Goal: Task Accomplishment & Management: Manage account settings

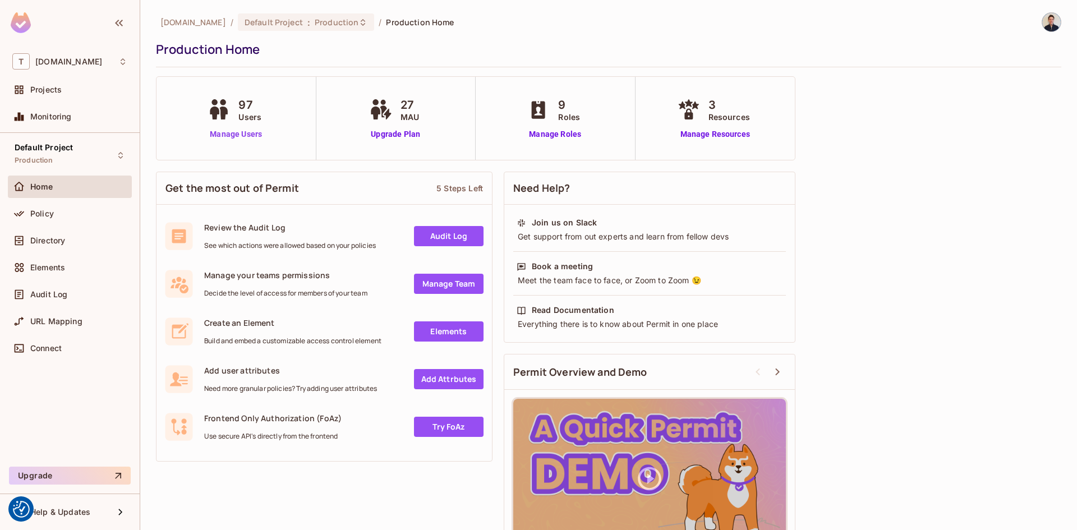
click at [257, 134] on link "Manage Users" at bounding box center [236, 134] width 62 height 12
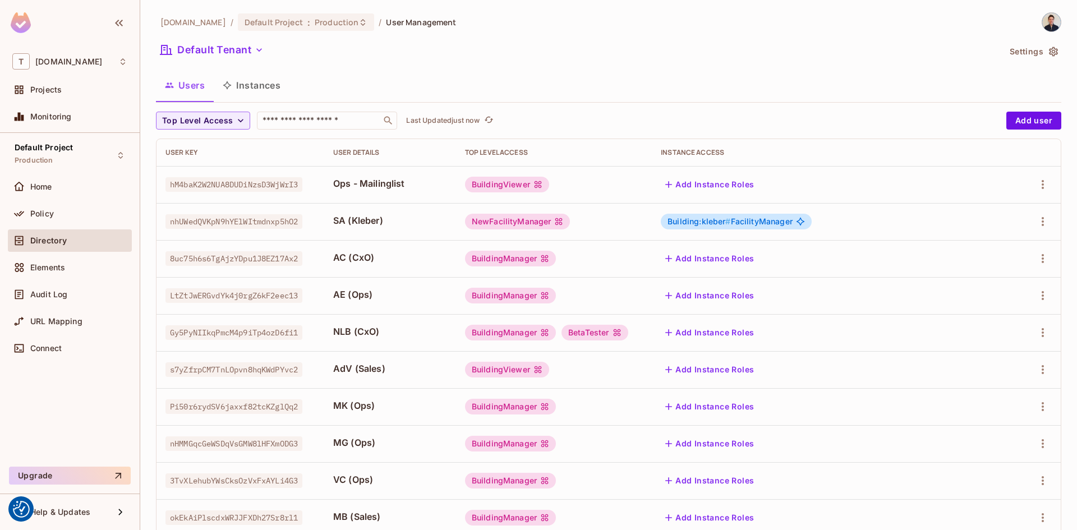
click at [353, 110] on div "thermosphr.com / Default Project : Production / User Management Default Tenant …" at bounding box center [608, 390] width 905 height 756
click at [351, 111] on div "thermosphr.com / Default Project : Production / User Management Default Tenant …" at bounding box center [608, 390] width 905 height 756
click at [354, 123] on input "text" at bounding box center [319, 120] width 118 height 11
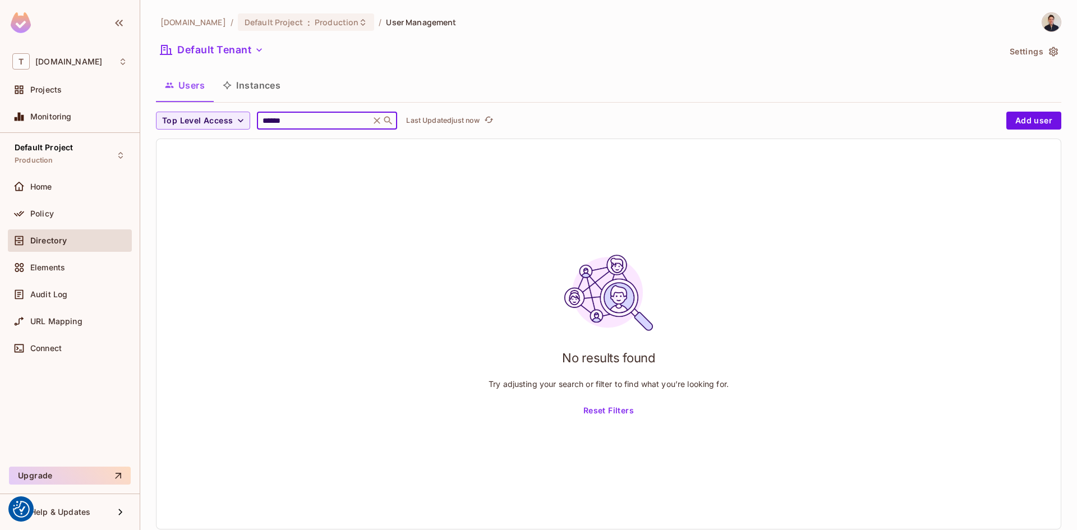
click at [315, 125] on input "******" at bounding box center [313, 120] width 107 height 11
paste input "**********"
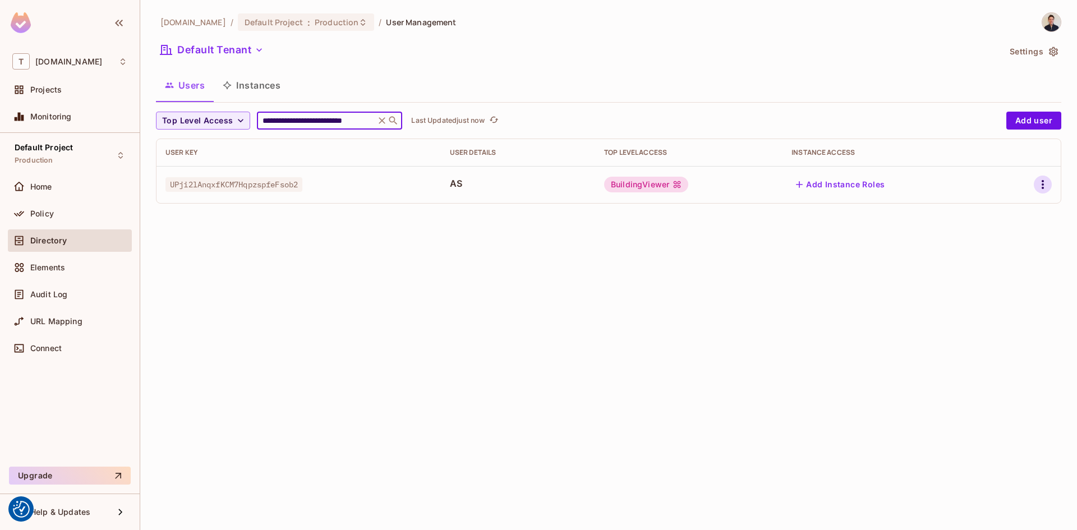
type input "**********"
click at [1046, 190] on icon "button" at bounding box center [1042, 184] width 13 height 13
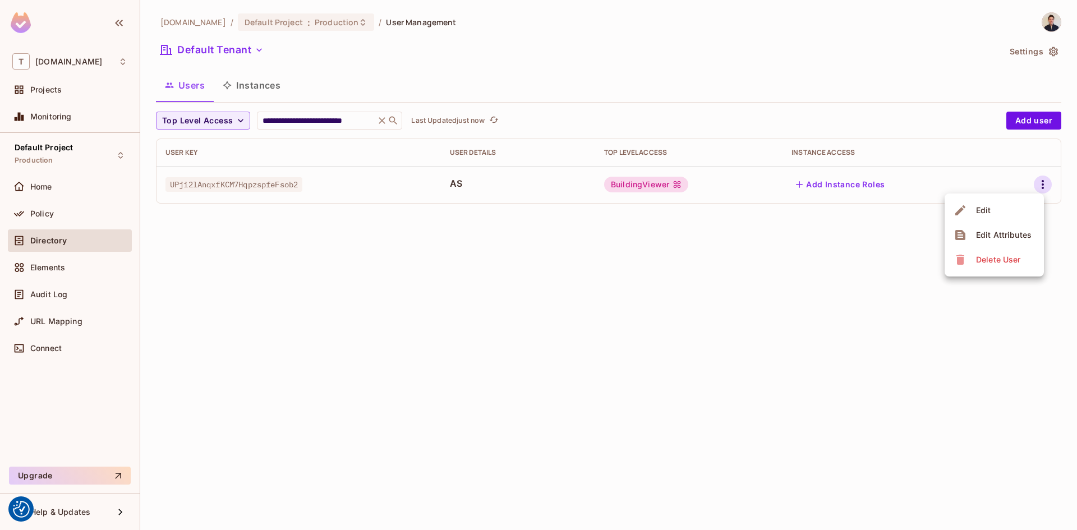
click at [1000, 217] on li "Edit" at bounding box center [994, 210] width 99 height 25
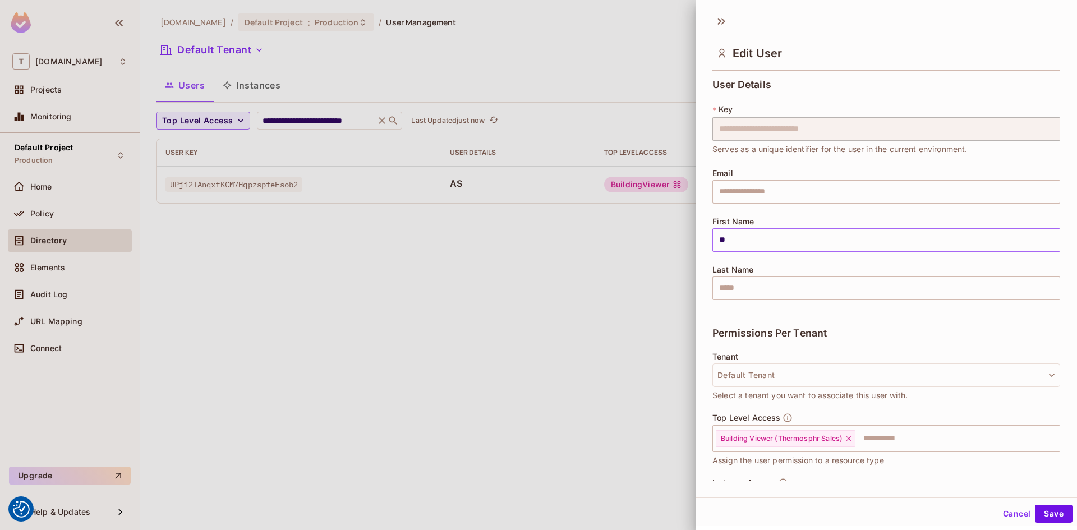
click at [827, 245] on input "**" at bounding box center [886, 240] width 348 height 24
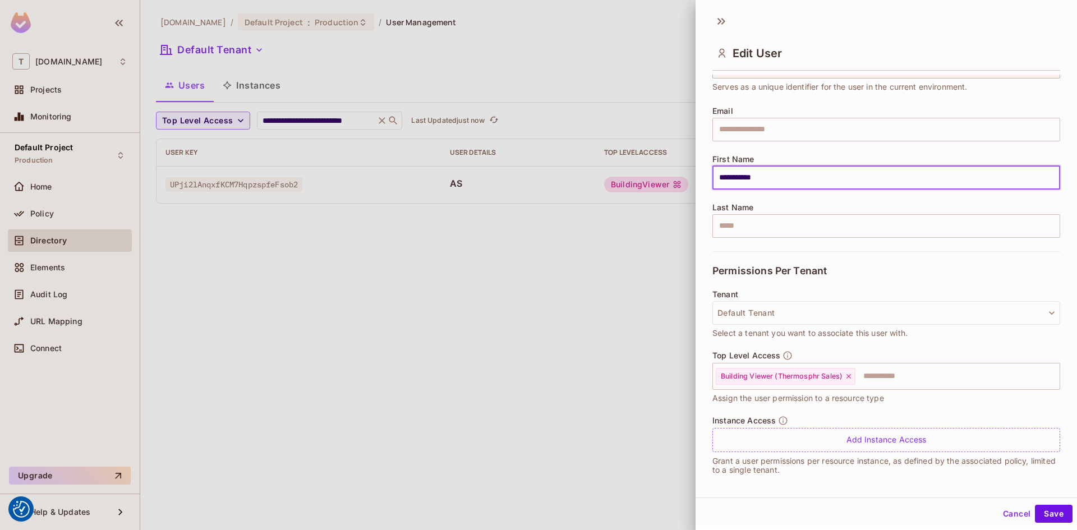
scroll to position [67, 0]
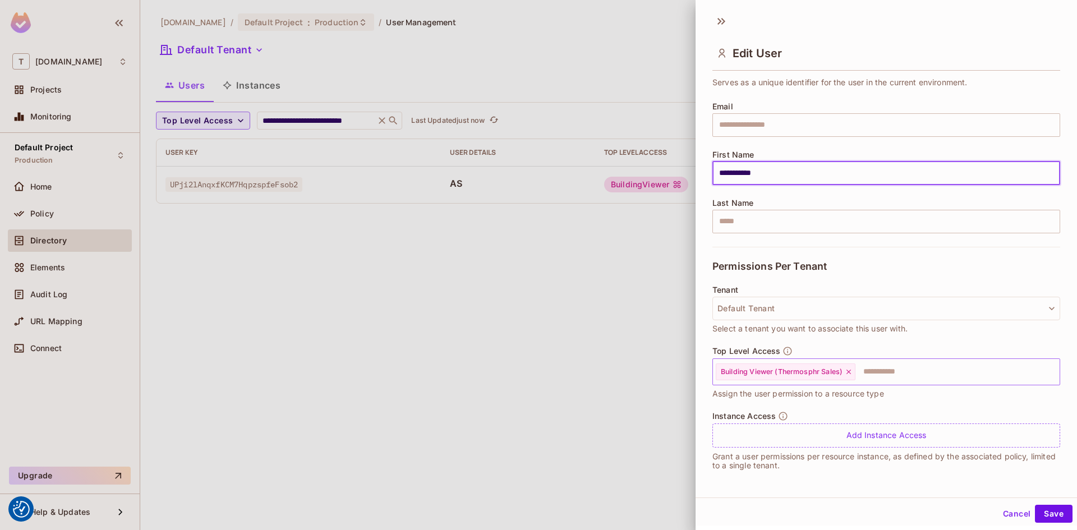
type input "**********"
click at [923, 365] on input "text" at bounding box center [947, 372] width 182 height 22
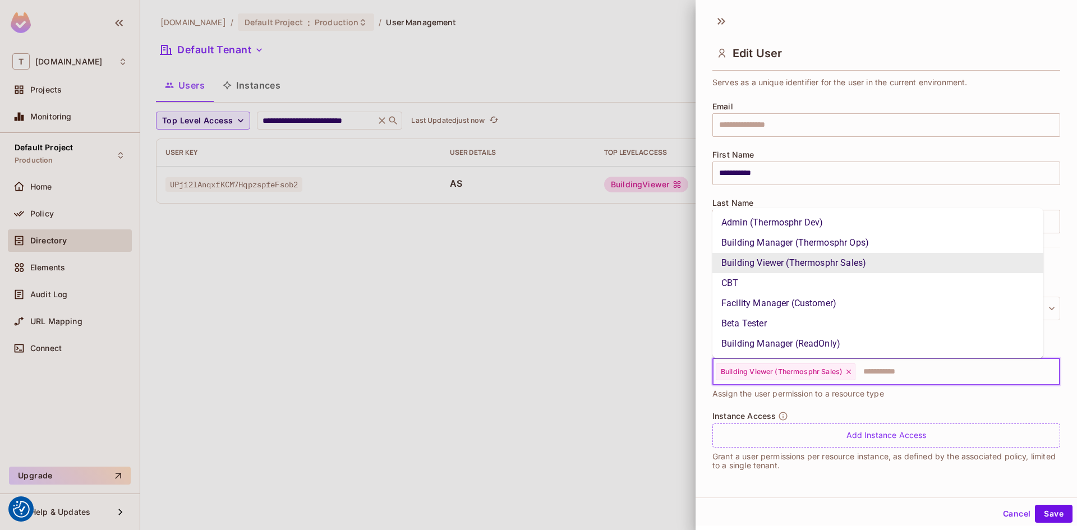
click at [876, 369] on input "text" at bounding box center [947, 372] width 182 height 22
click at [858, 365] on input "text" at bounding box center [947, 372] width 182 height 22
click at [825, 307] on li "Facility Manager (Customer)" at bounding box center [877, 303] width 331 height 20
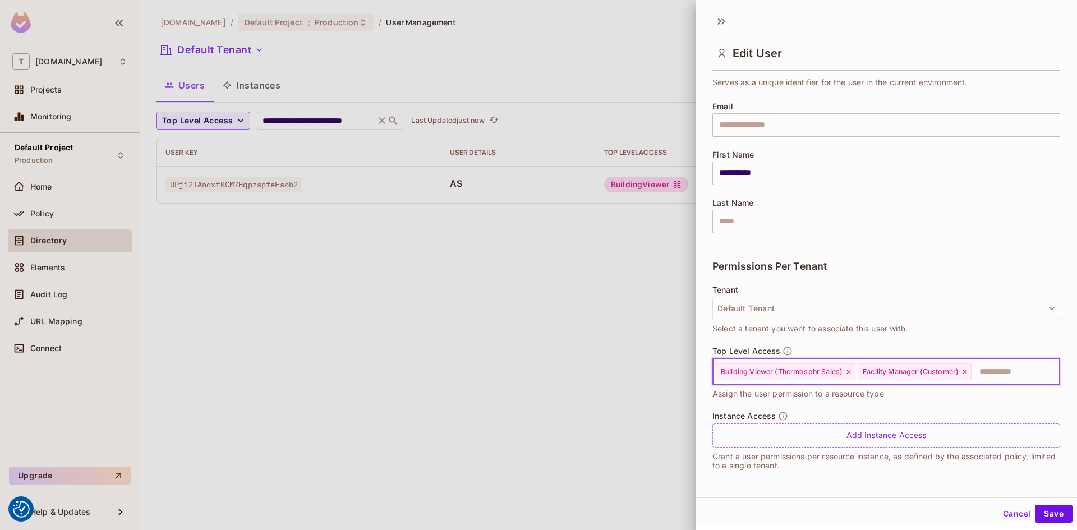
click at [848, 372] on icon at bounding box center [849, 372] width 8 height 8
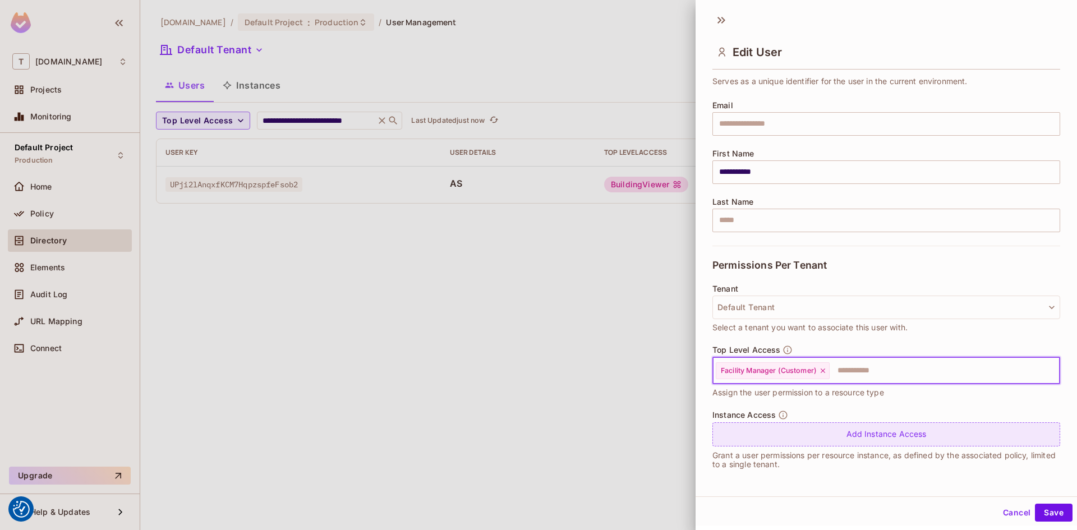
scroll to position [2, 0]
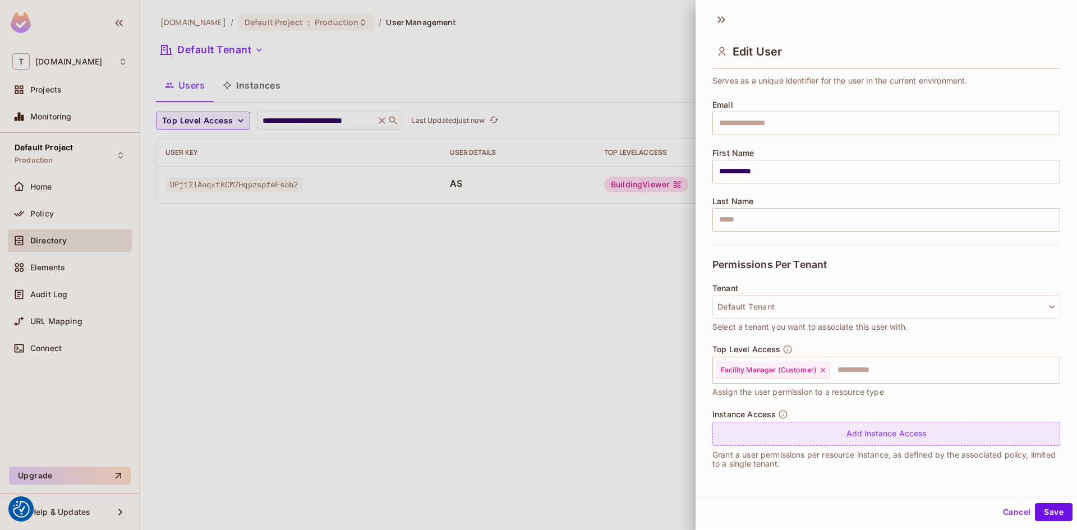
click at [943, 439] on div "Add Instance Access" at bounding box center [886, 434] width 348 height 24
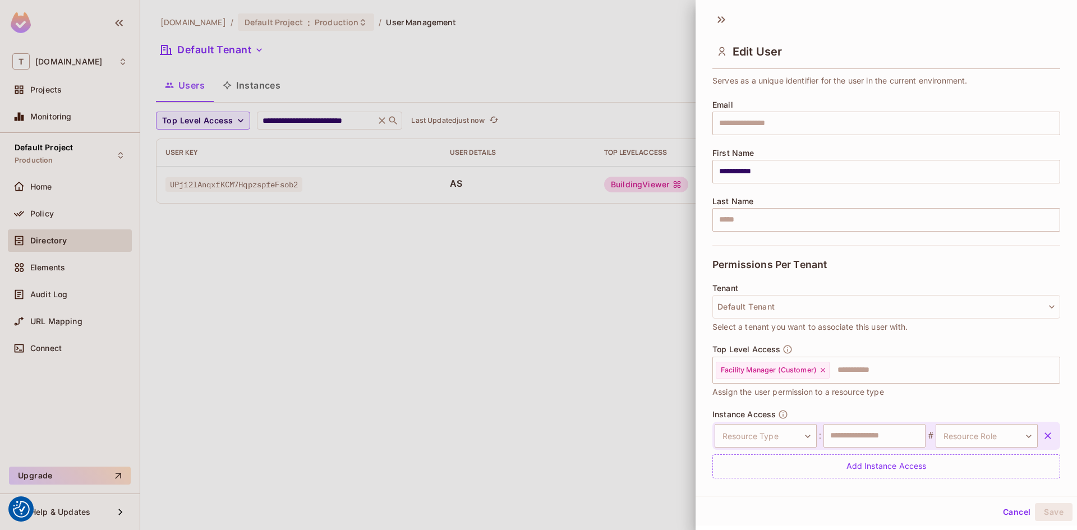
click at [959, 406] on div "Top Level Access Facility Manager (Customer) ​ Assign the user permission to a …" at bounding box center [886, 376] width 348 height 65
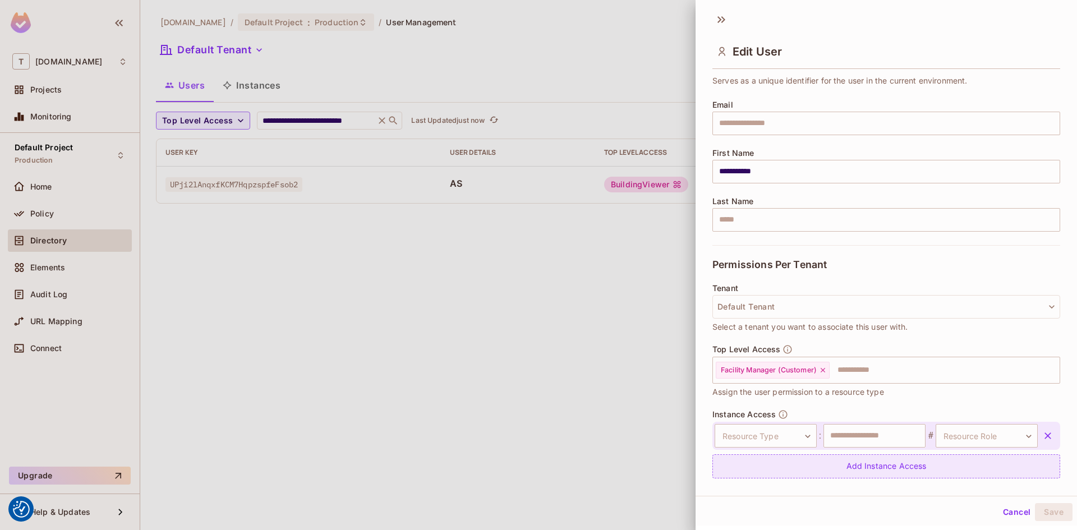
click at [1044, 438] on icon "button" at bounding box center [1047, 435] width 7 height 7
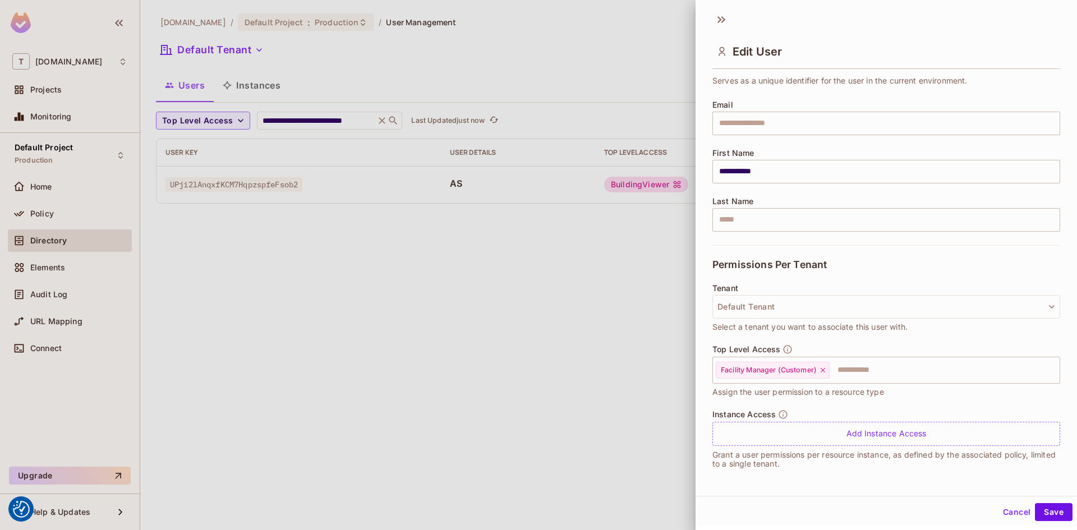
click at [1040, 522] on div "Cancel Save" at bounding box center [886, 512] width 381 height 27
click at [1047, 509] on button "Save" at bounding box center [1054, 512] width 38 height 18
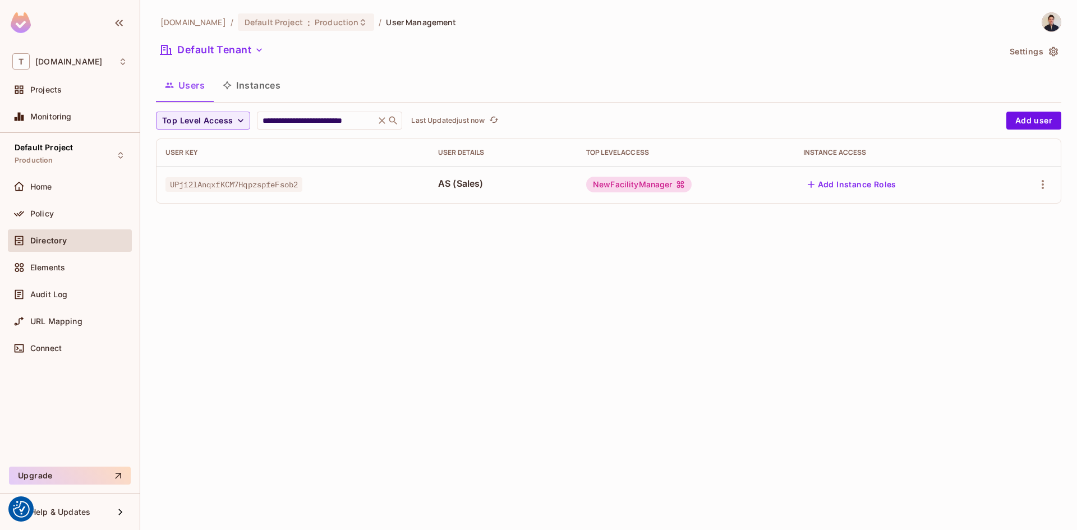
click at [909, 189] on div "Add Instance Roles" at bounding box center [896, 185] width 186 height 18
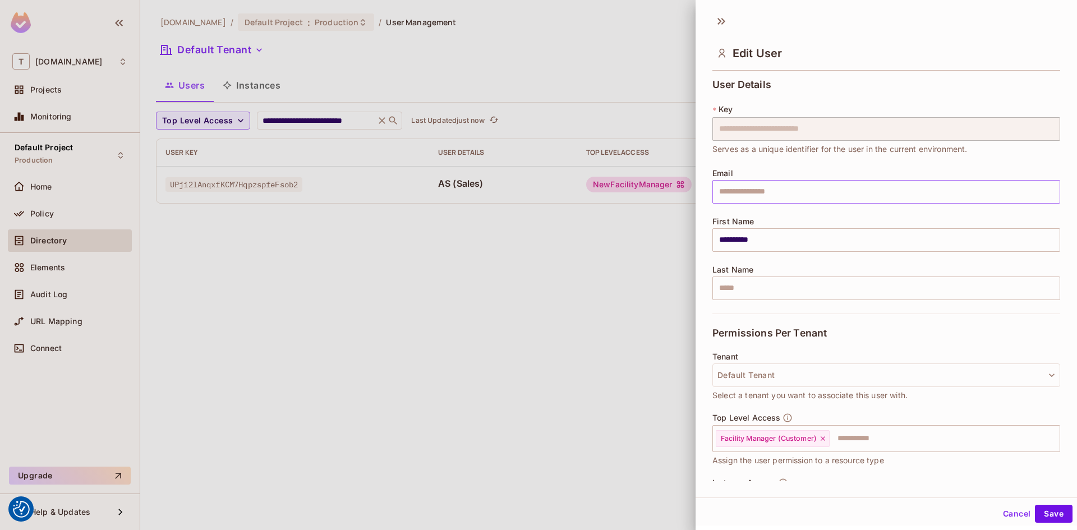
click at [889, 188] on input "text" at bounding box center [886, 192] width 348 height 24
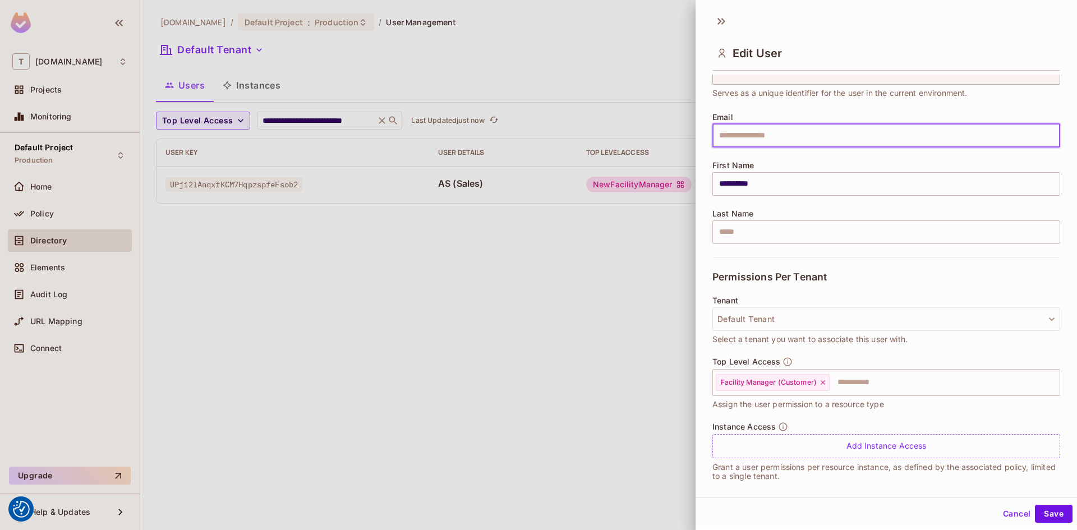
scroll to position [67, 0]
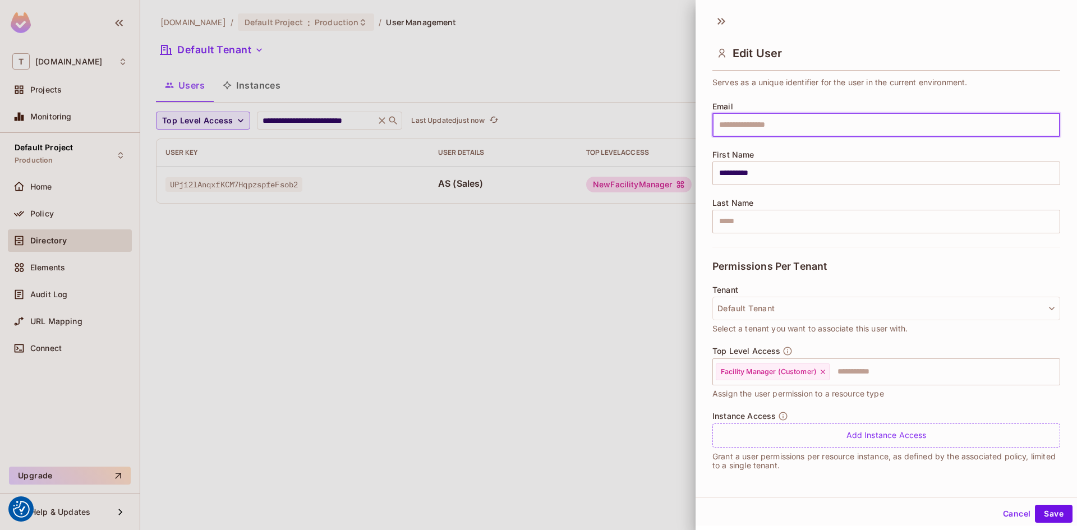
click at [928, 404] on div "Top Level Access Facility Manager (Customer) ​ Assign the user permission to a …" at bounding box center [886, 378] width 348 height 65
click at [822, 292] on div "Tenant Default Tenant Select a tenant you want to associate this user with." at bounding box center [886, 309] width 348 height 49
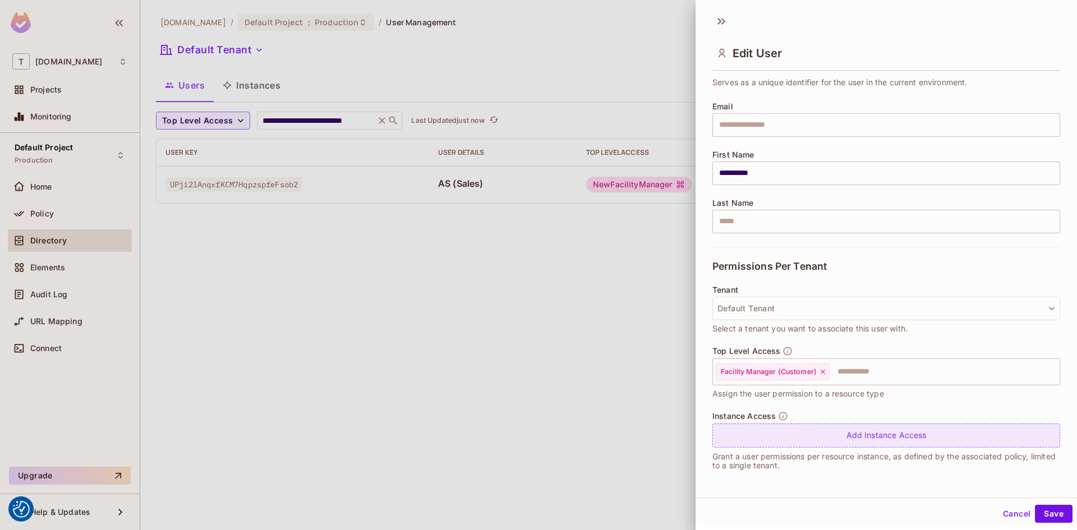
click at [895, 431] on div "Add Instance Access" at bounding box center [886, 435] width 348 height 24
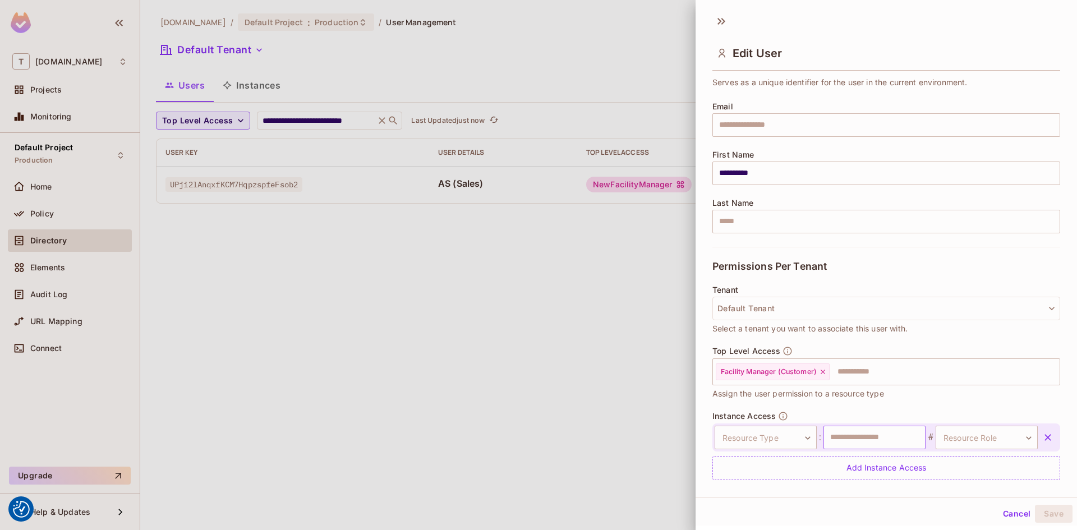
click at [839, 439] on input "text" at bounding box center [874, 438] width 102 height 24
click at [822, 292] on div "Tenant Default Tenant Select a tenant you want to associate this user with." at bounding box center [886, 309] width 348 height 49
click at [752, 308] on button "Default Tenant" at bounding box center [886, 309] width 348 height 24
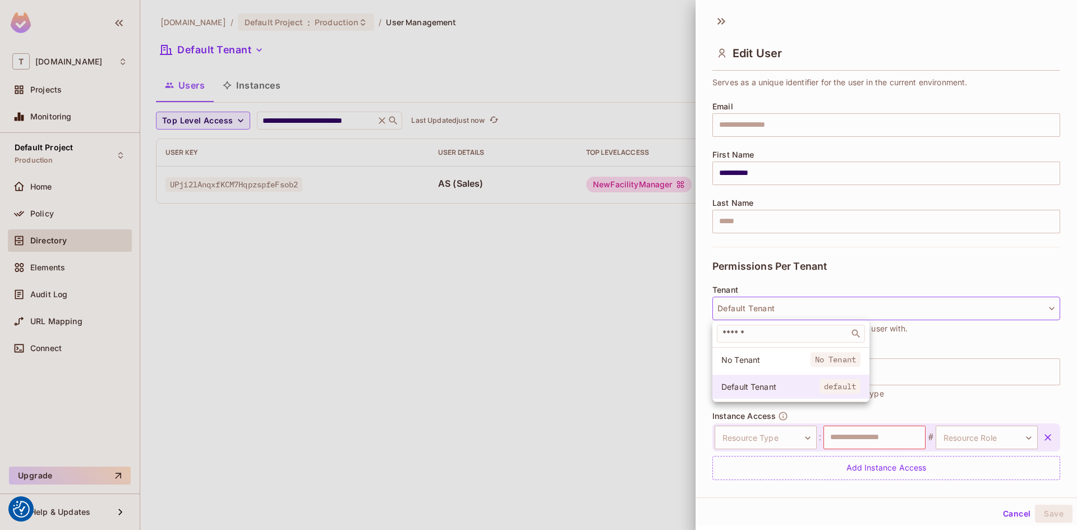
click at [780, 385] on span "Default Tenant" at bounding box center [770, 386] width 98 height 11
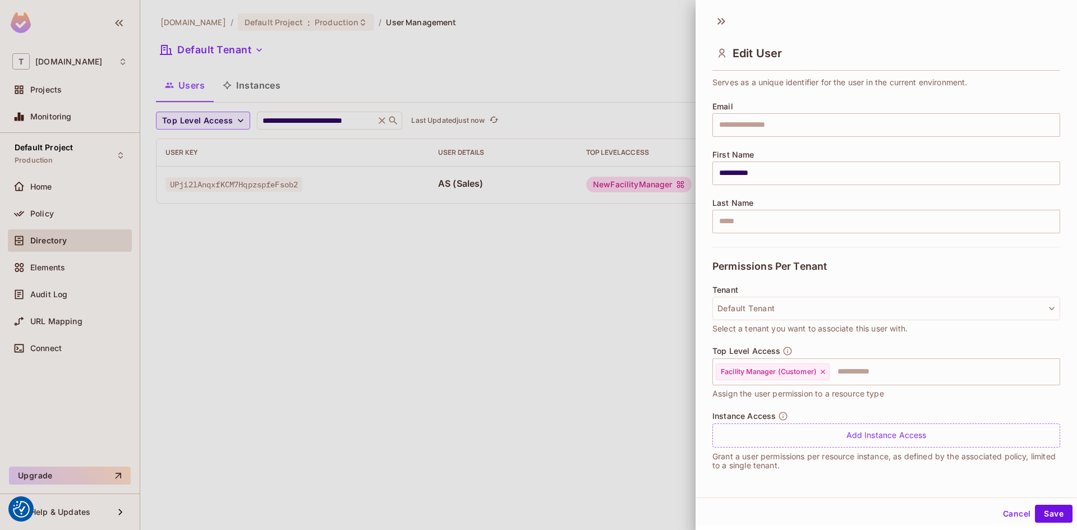
scroll to position [2, 0]
click at [901, 387] on div "Top Level Access Facility Manager (Customer) ​ Assign the user permission to a …" at bounding box center [886, 371] width 348 height 54
click at [900, 371] on input "text" at bounding box center [935, 370] width 208 height 22
drag, startPoint x: 964, startPoint y: 492, endPoint x: 985, endPoint y: 492, distance: 21.3
click at [964, 492] on div "**********" at bounding box center [886, 251] width 381 height 490
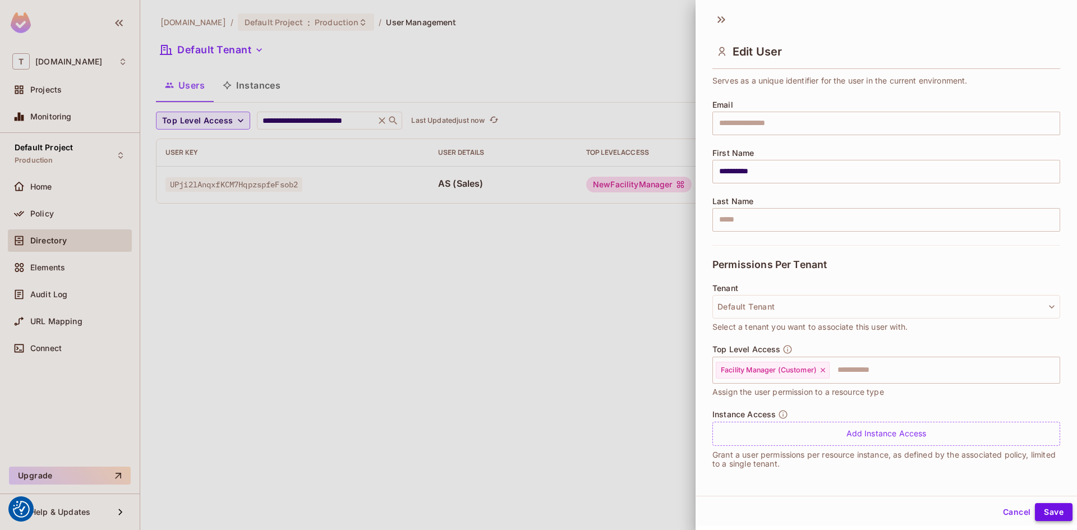
click at [1051, 509] on button "Save" at bounding box center [1054, 512] width 38 height 18
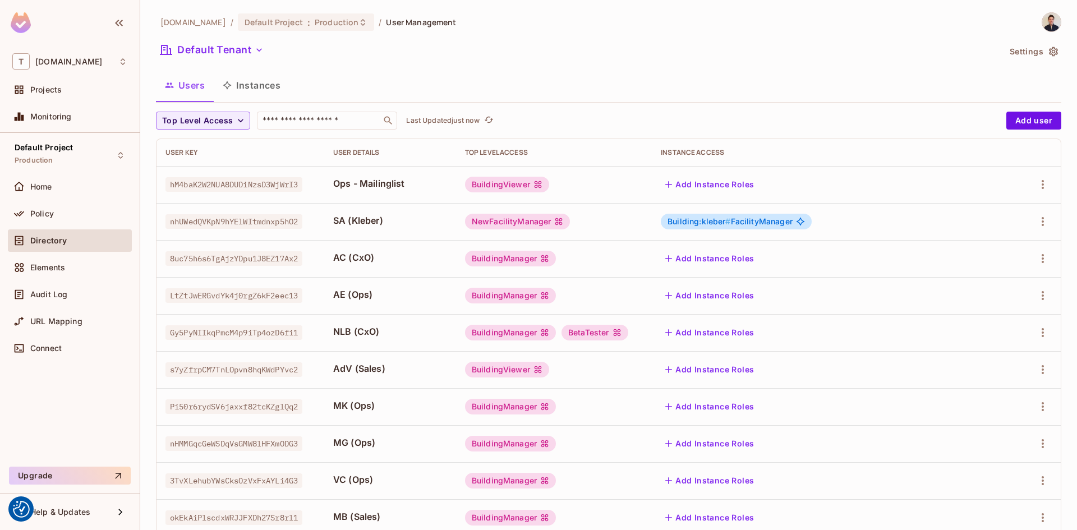
click at [625, 80] on div "Users Instances" at bounding box center [608, 85] width 905 height 28
click at [353, 116] on input "text" at bounding box center [319, 120] width 118 height 11
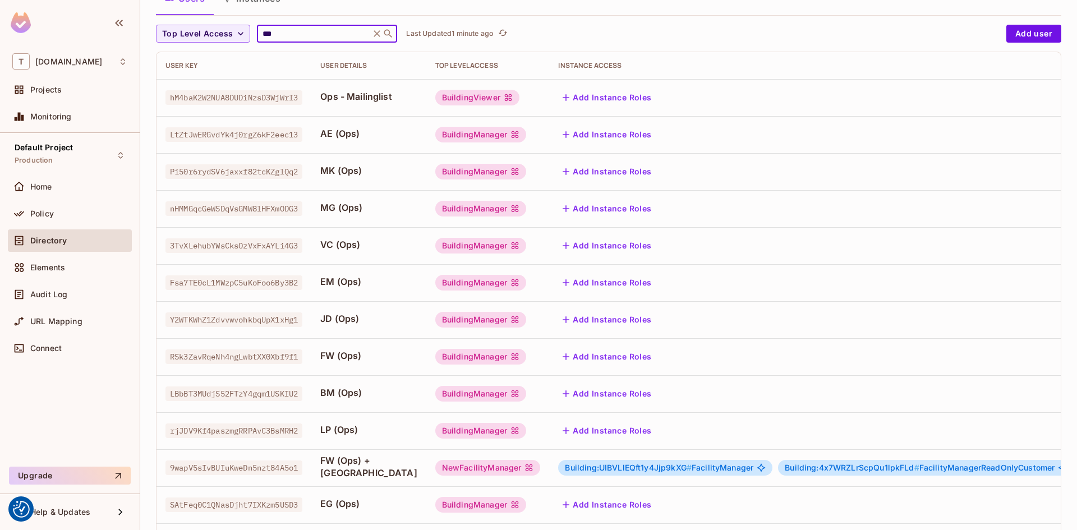
scroll to position [188, 0]
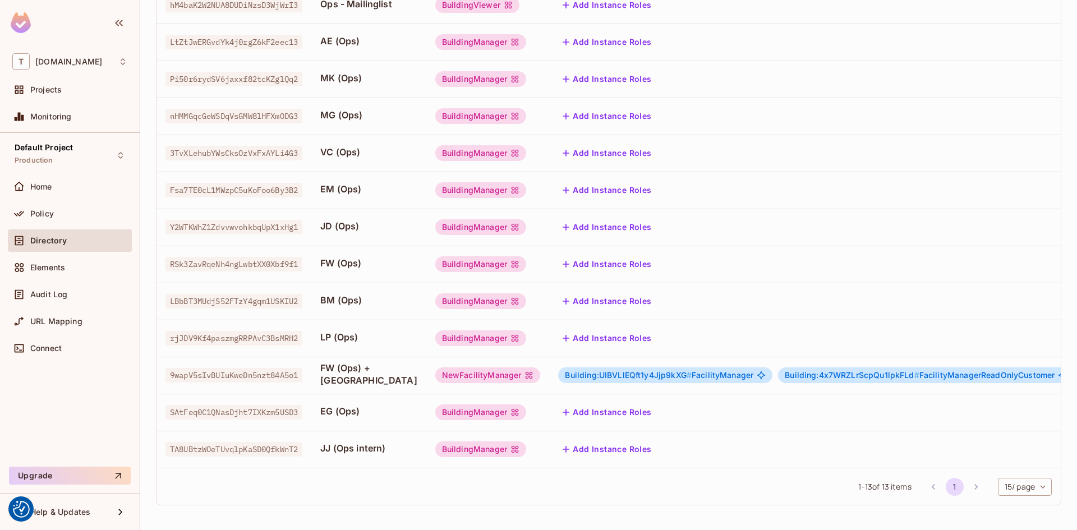
click at [971, 485] on li "pagination navigation" at bounding box center [975, 487] width 21 height 18
click at [968, 485] on li "pagination navigation" at bounding box center [975, 487] width 21 height 18
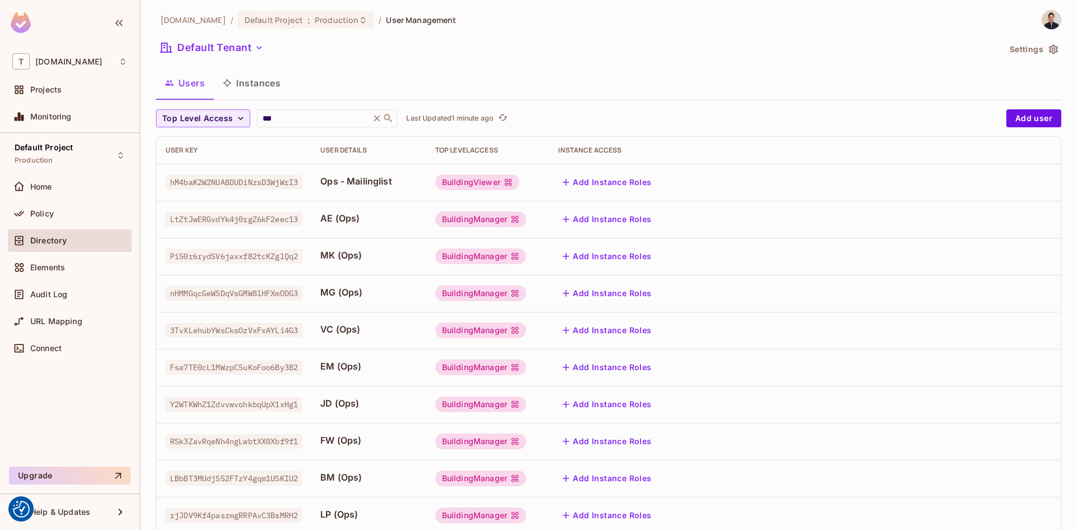
scroll to position [0, 0]
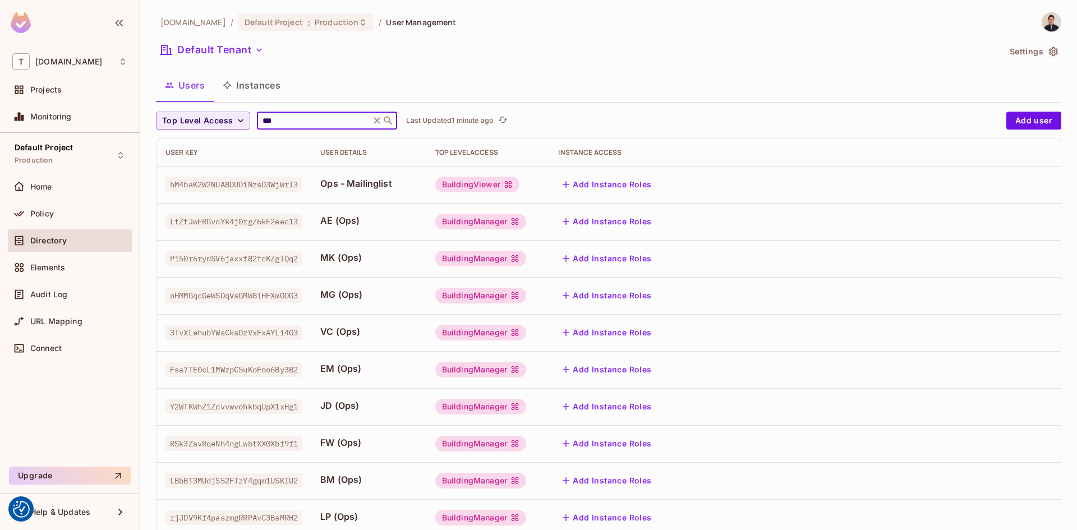
click at [334, 122] on input "***" at bounding box center [313, 120] width 107 height 11
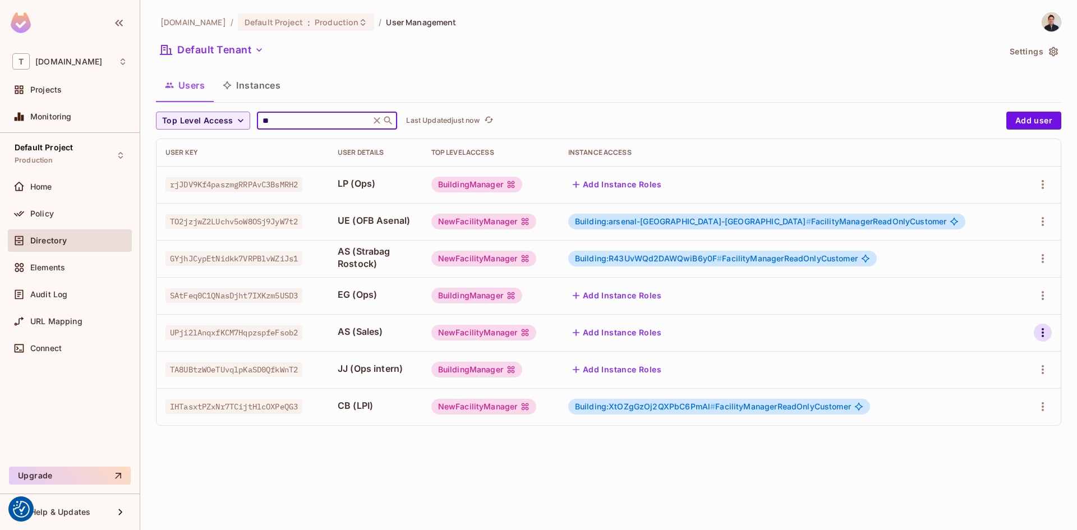
type input "**"
click at [1048, 334] on icon "button" at bounding box center [1042, 332] width 13 height 13
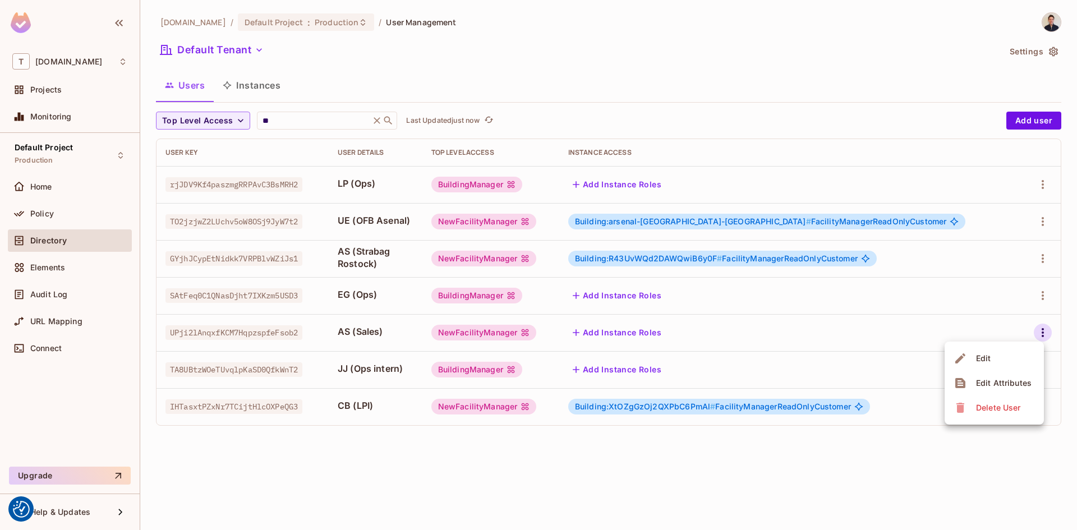
click at [979, 357] on div "Edit" at bounding box center [983, 358] width 15 height 11
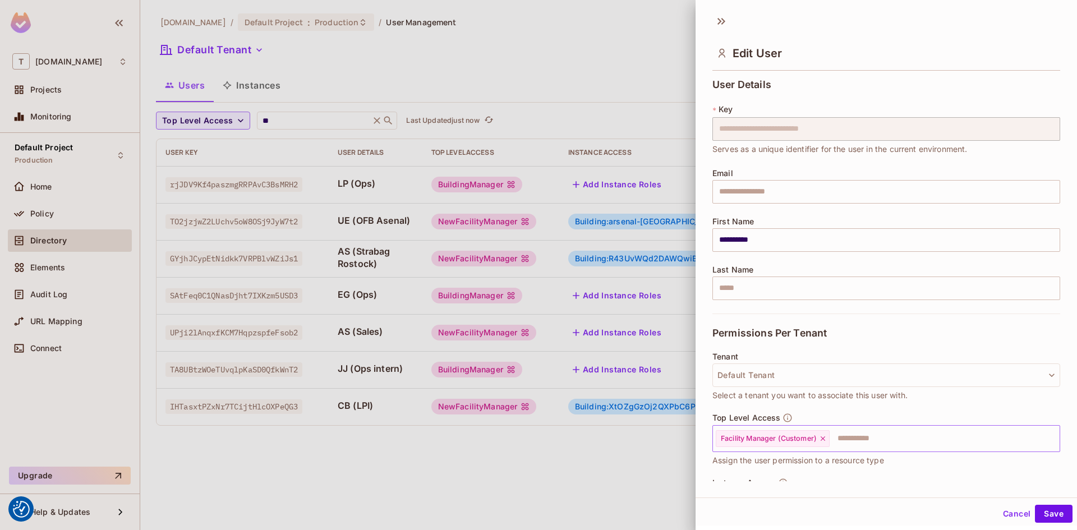
click at [840, 445] on input "text" at bounding box center [935, 438] width 208 height 22
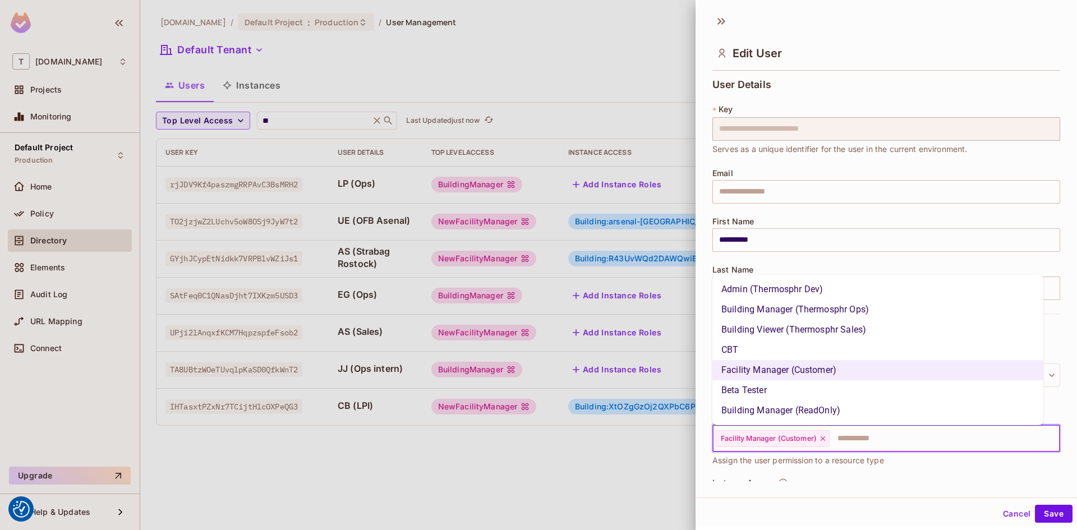
drag, startPoint x: 808, startPoint y: 307, endPoint x: 809, endPoint y: 315, distance: 7.9
click at [809, 315] on li "Building Manager (Thermosphr Ops)" at bounding box center [877, 310] width 331 height 20
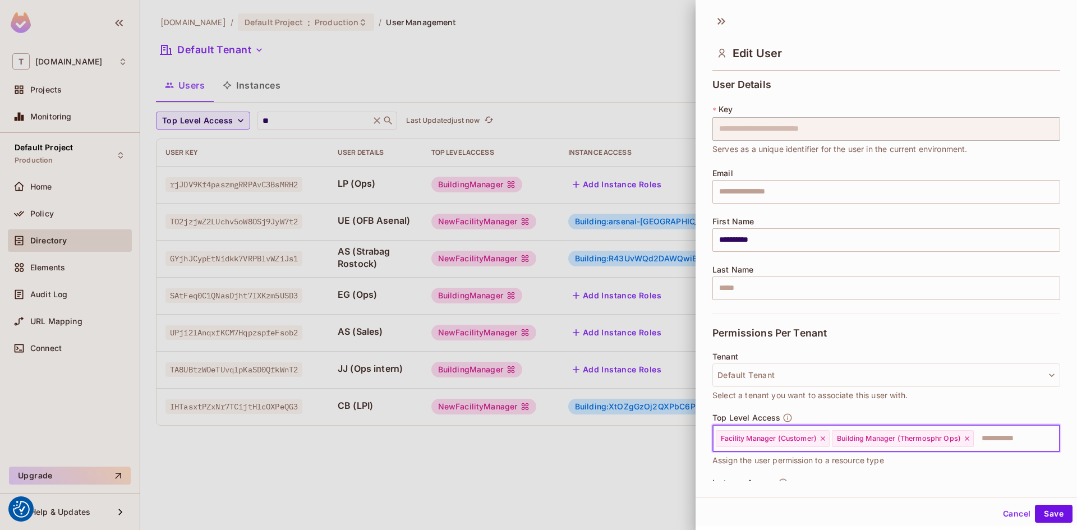
click at [825, 440] on icon at bounding box center [823, 438] width 4 height 4
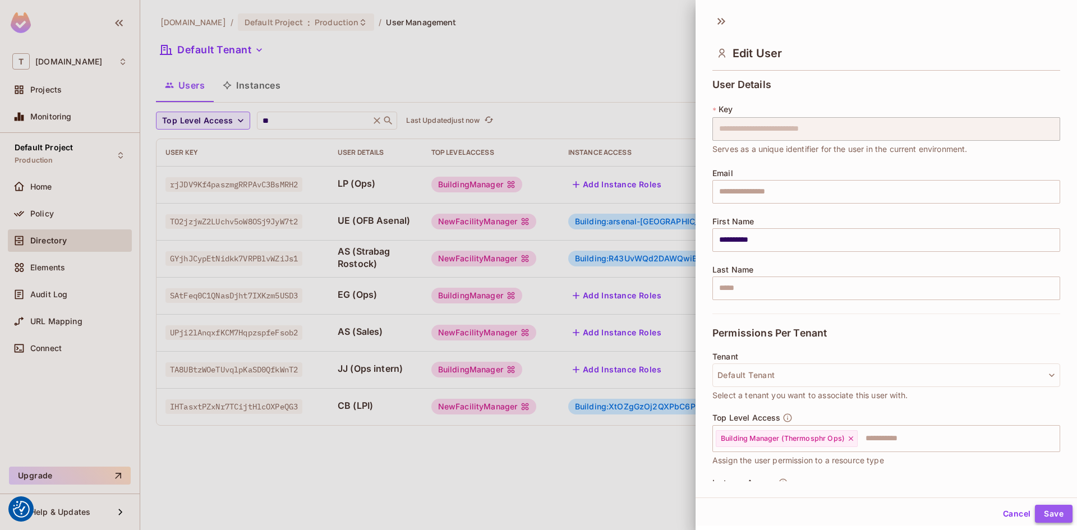
click at [1049, 505] on button "Save" at bounding box center [1054, 514] width 38 height 18
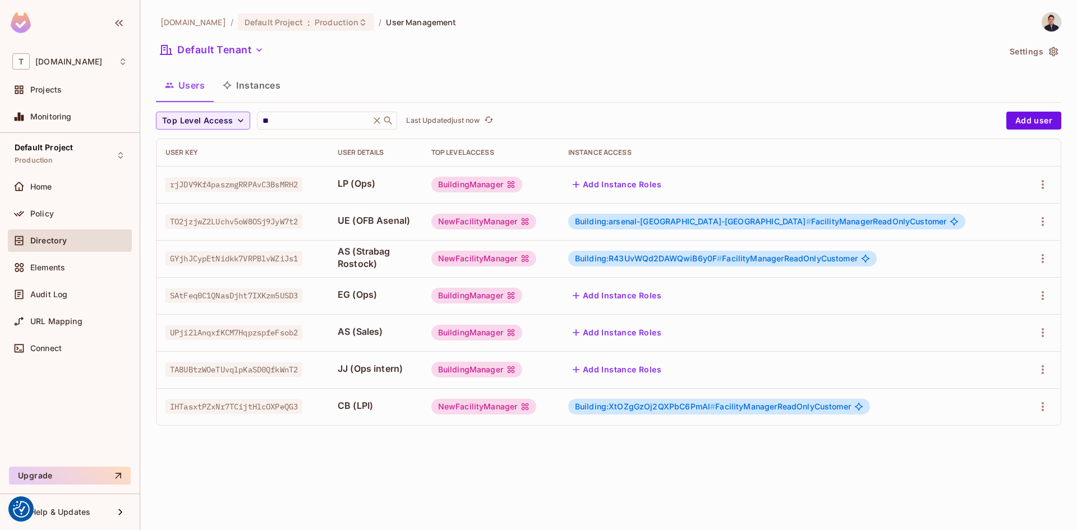
click at [722, 85] on div "Users Instances" at bounding box center [608, 85] width 905 height 28
click at [301, 112] on div "** ​" at bounding box center [327, 121] width 140 height 18
click at [306, 117] on input "**" at bounding box center [313, 120] width 107 height 11
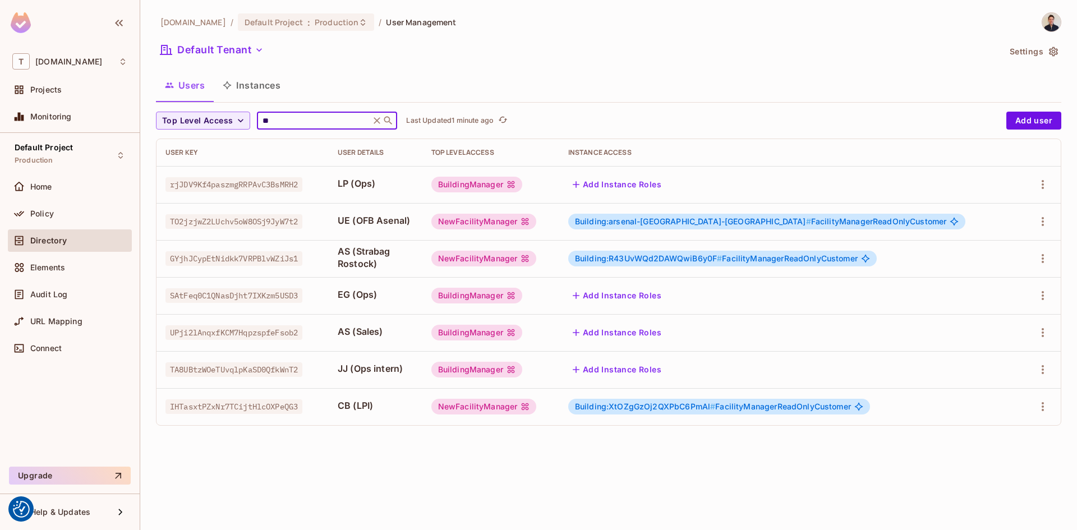
click at [306, 117] on input "**" at bounding box center [313, 120] width 107 height 11
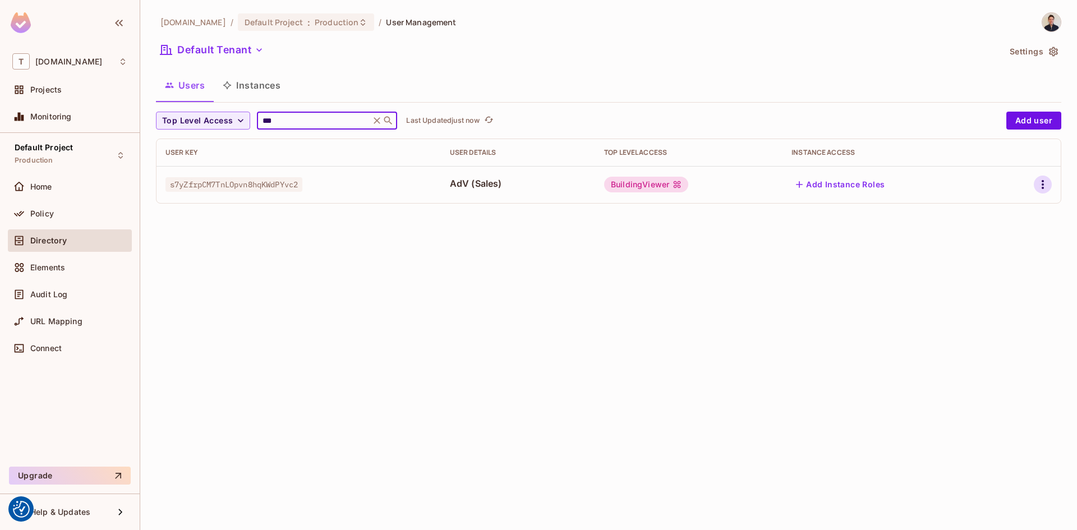
type input "***"
click at [1043, 182] on icon "button" at bounding box center [1043, 184] width 2 height 9
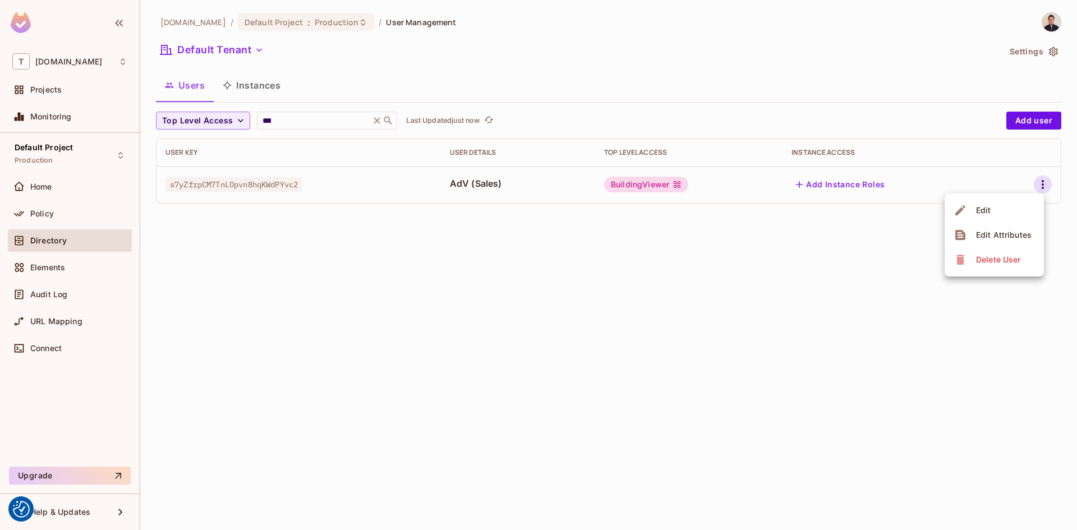
click at [996, 212] on li "Edit" at bounding box center [994, 210] width 99 height 25
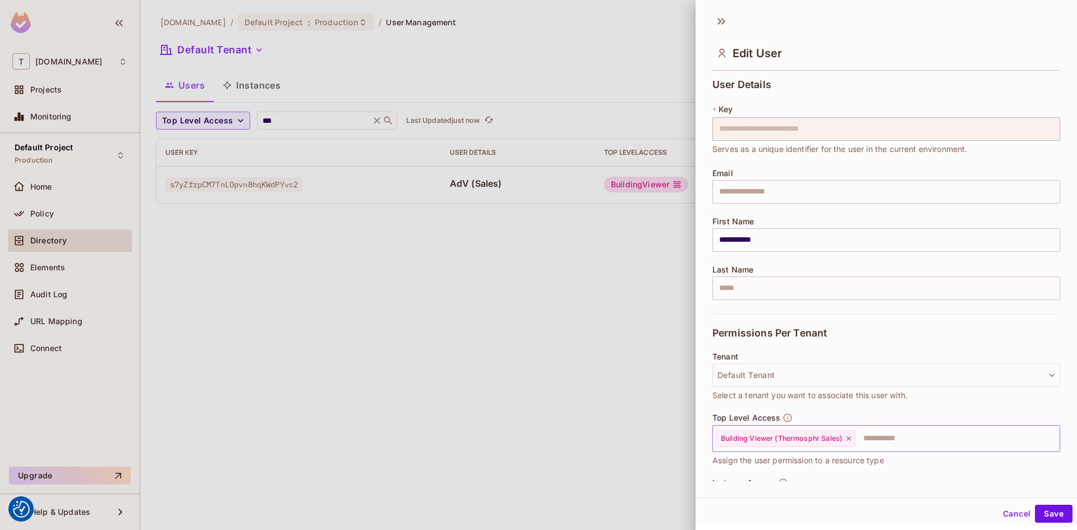
click at [894, 448] on input "text" at bounding box center [947, 438] width 182 height 22
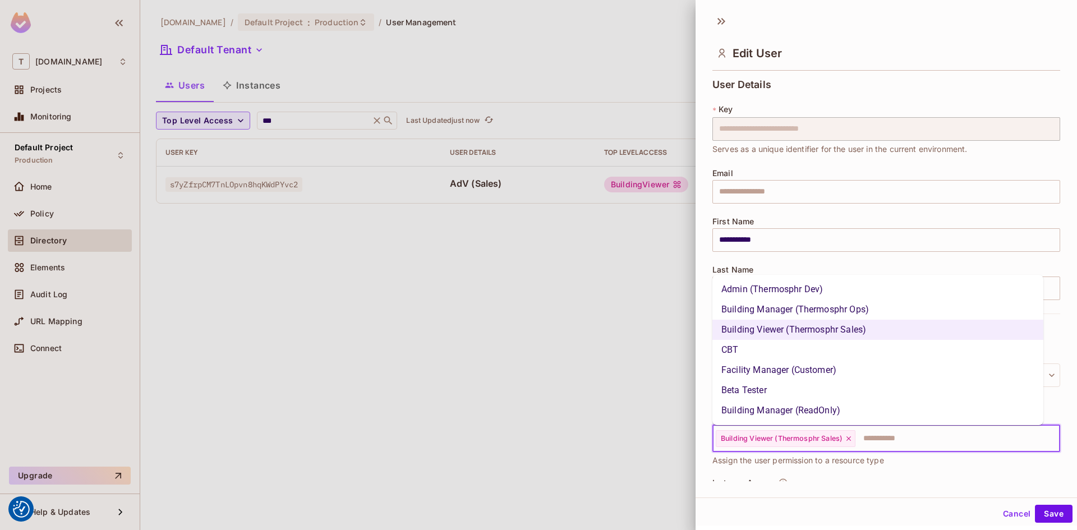
click at [856, 311] on li "Building Manager (Thermosphr Ops)" at bounding box center [877, 310] width 331 height 20
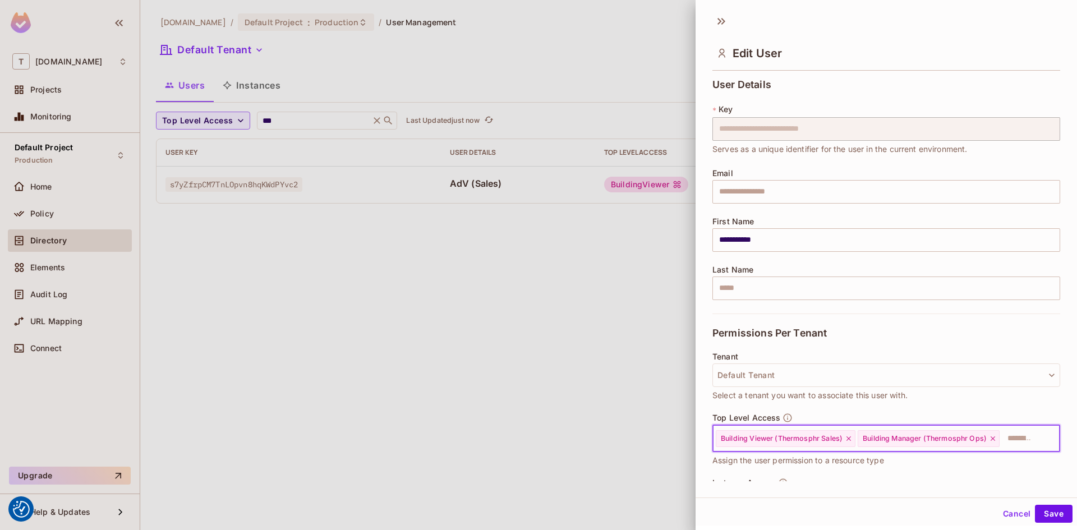
click at [850, 436] on icon at bounding box center [848, 438] width 4 height 4
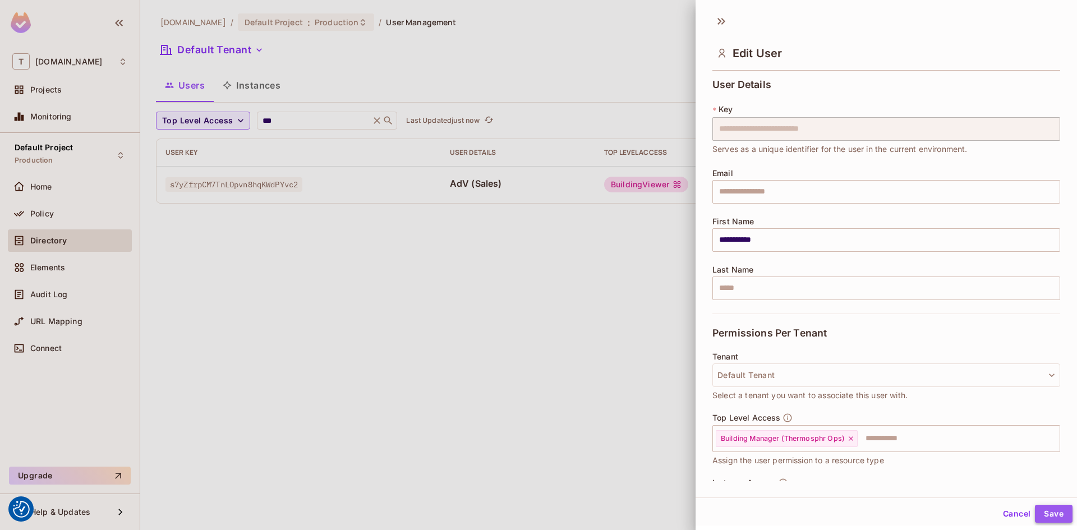
click at [1042, 508] on button "Save" at bounding box center [1054, 514] width 38 height 18
